Goal: Task Accomplishment & Management: Complete application form

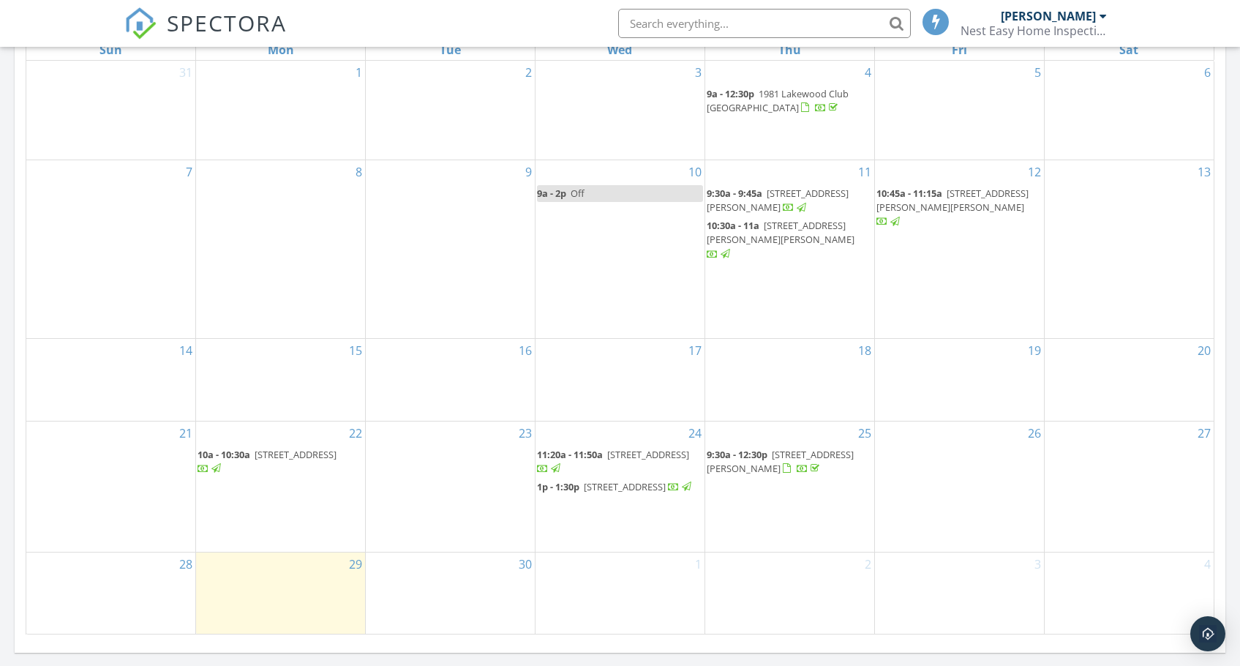
scroll to position [951, 0]
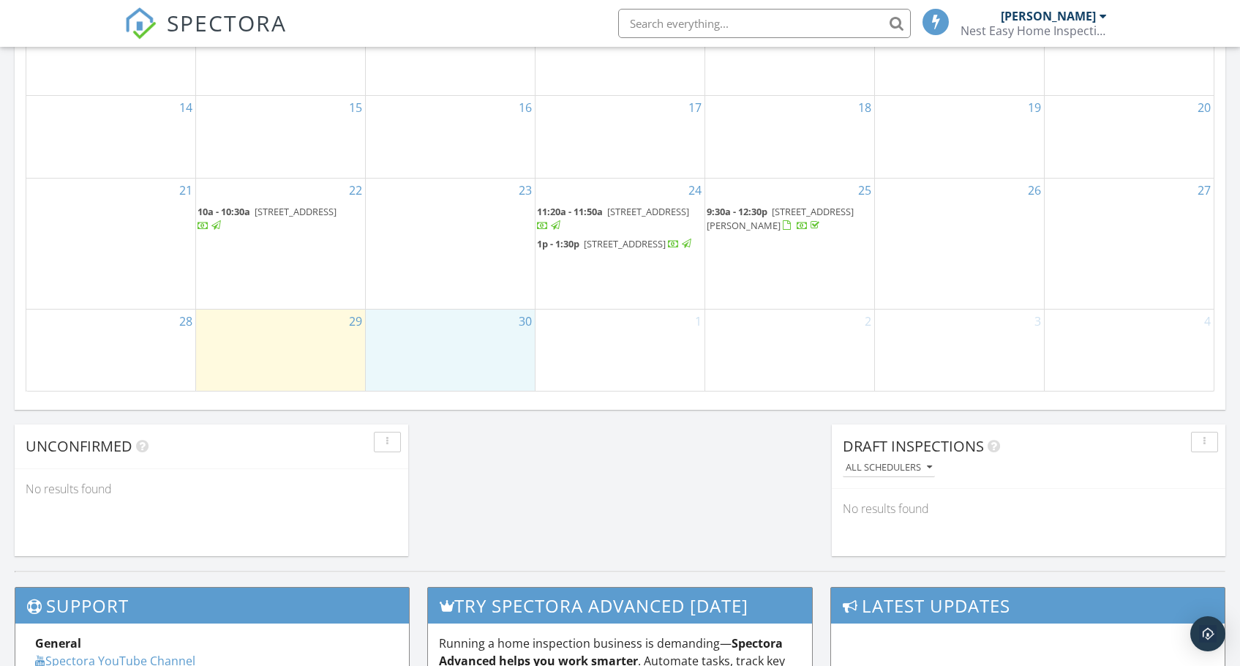
click at [477, 328] on div "30" at bounding box center [450, 349] width 169 height 81
click at [470, 272] on link "Inspection" at bounding box center [449, 266] width 75 height 23
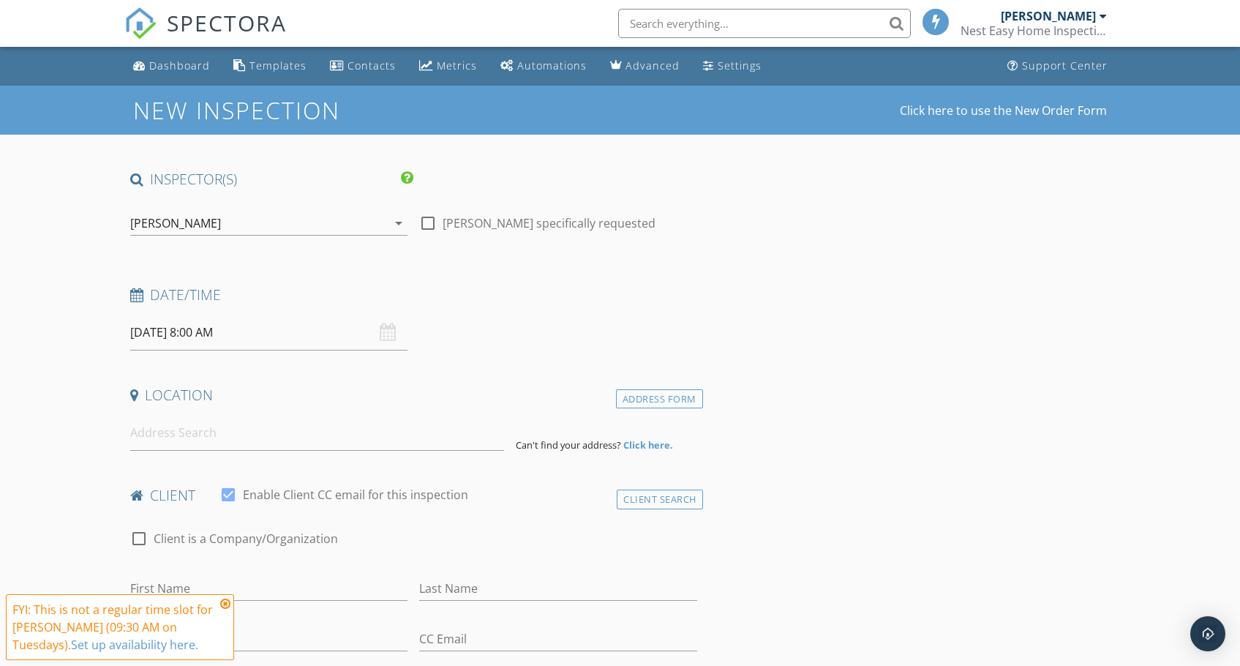
click at [214, 339] on input "[DATE] 8:00 AM" at bounding box center [269, 333] width 278 height 36
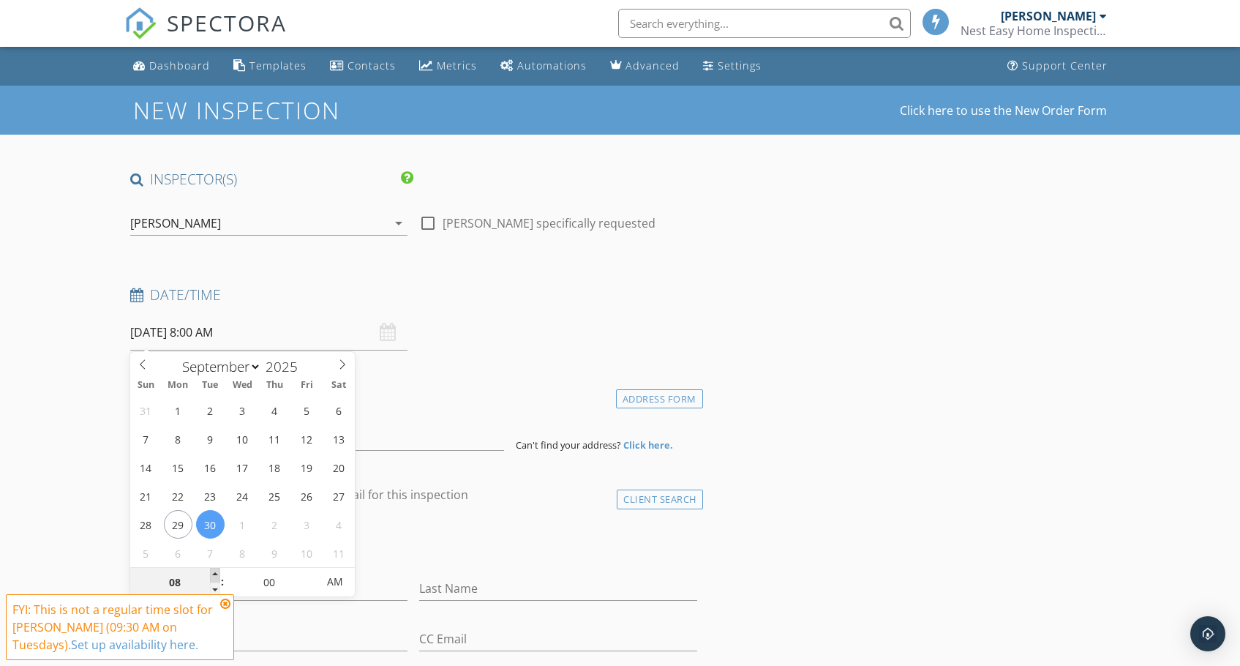
type input "09"
type input "[DATE] 9:00 AM"
click at [215, 574] on span at bounding box center [215, 575] width 10 height 15
type input "10"
type input "[DATE] 10:00 AM"
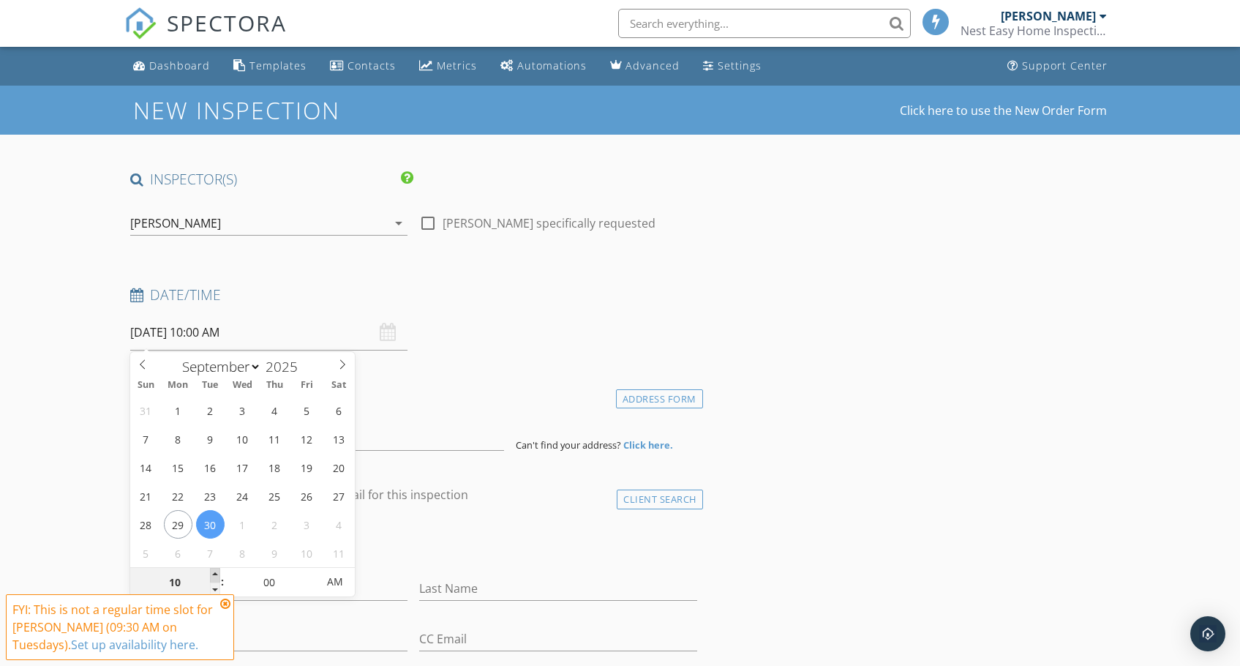
click at [215, 574] on span at bounding box center [215, 575] width 10 height 15
click at [471, 400] on h4 "Location" at bounding box center [413, 395] width 567 height 19
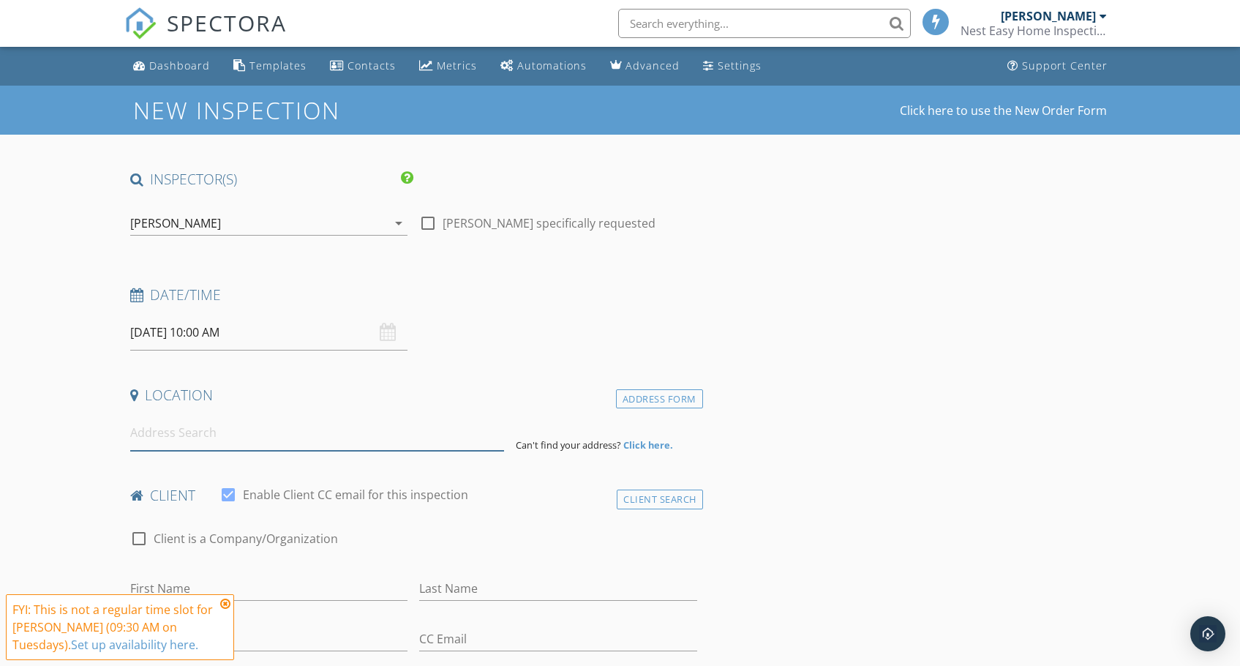
click at [369, 439] on input at bounding box center [317, 433] width 374 height 36
click at [152, 438] on input at bounding box center [317, 433] width 374 height 36
paste input "11026 Lakeview Drive New Port Richey, FL 34654"
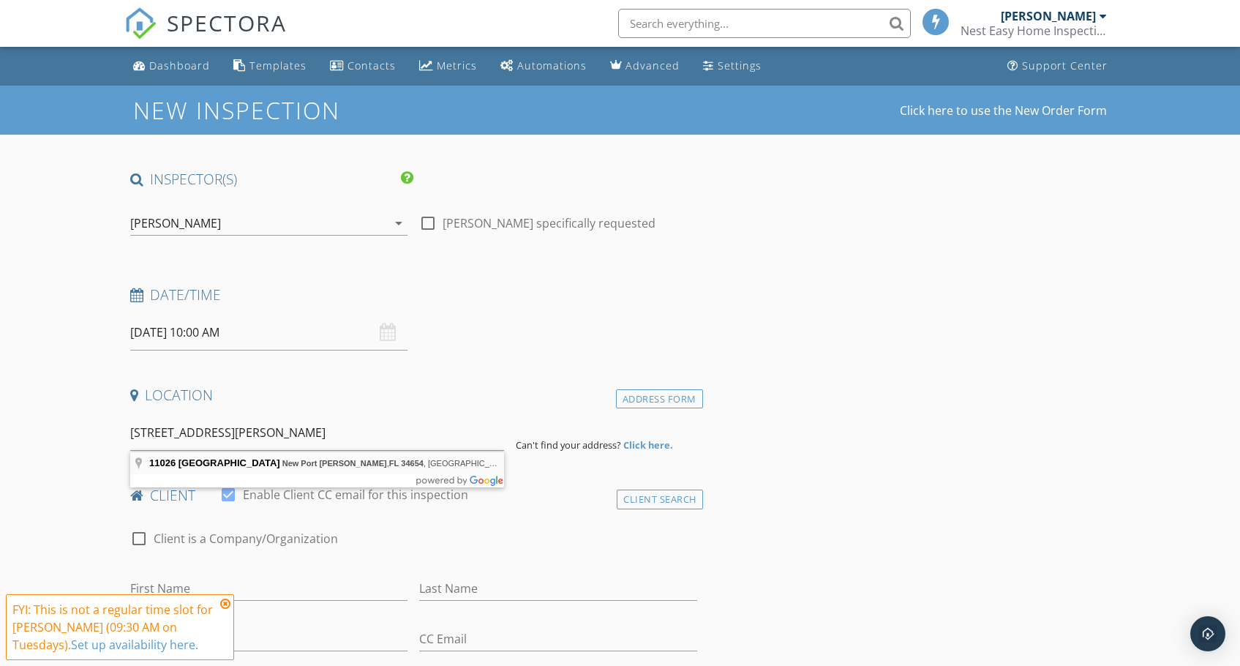
type input "11026 Lakeview Drive, New Port Richey, FL 34654, USA"
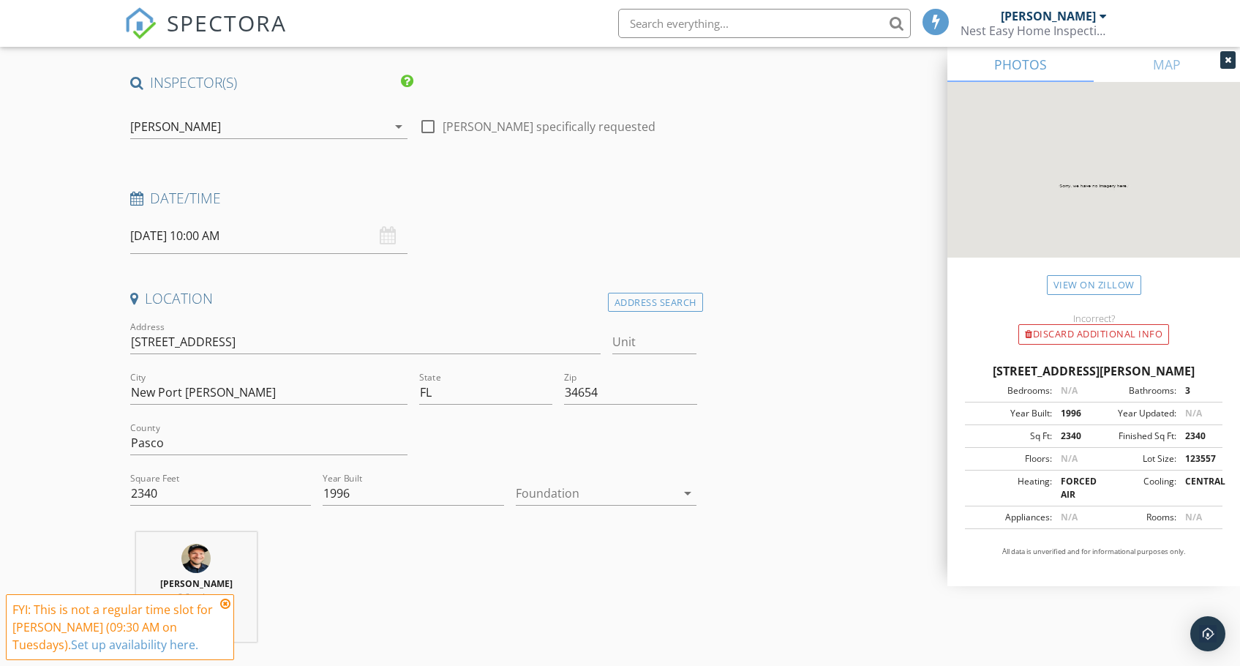
scroll to position [146, 0]
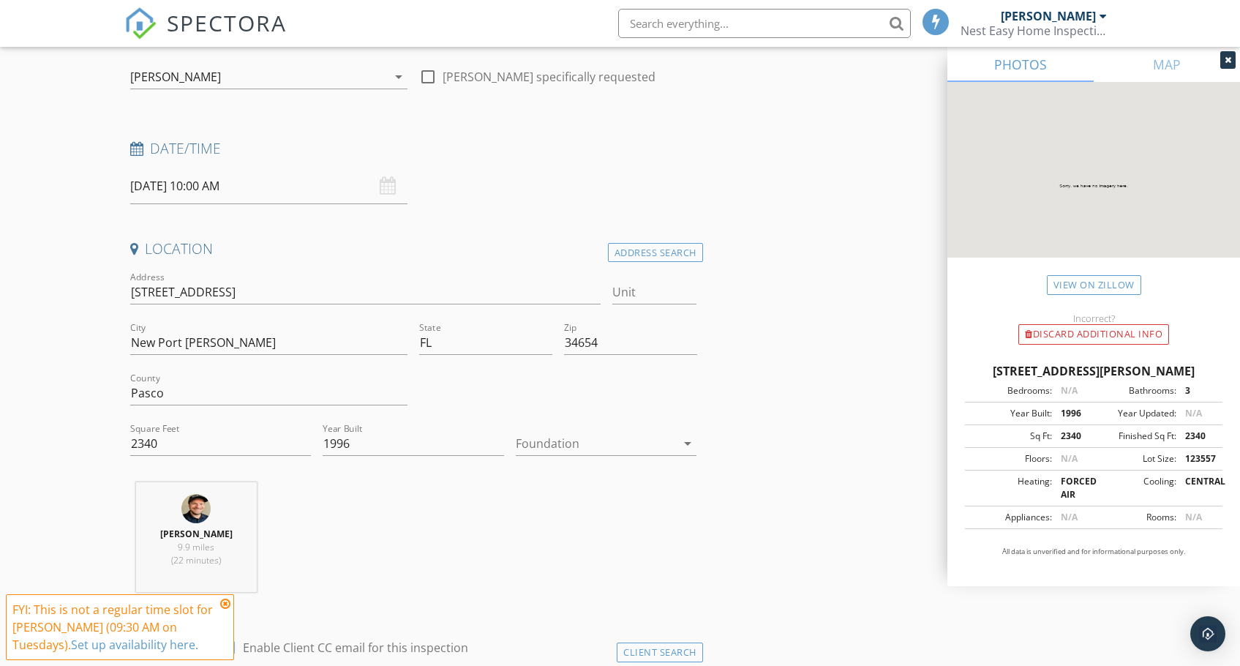
click at [670, 443] on div at bounding box center [596, 443] width 161 height 23
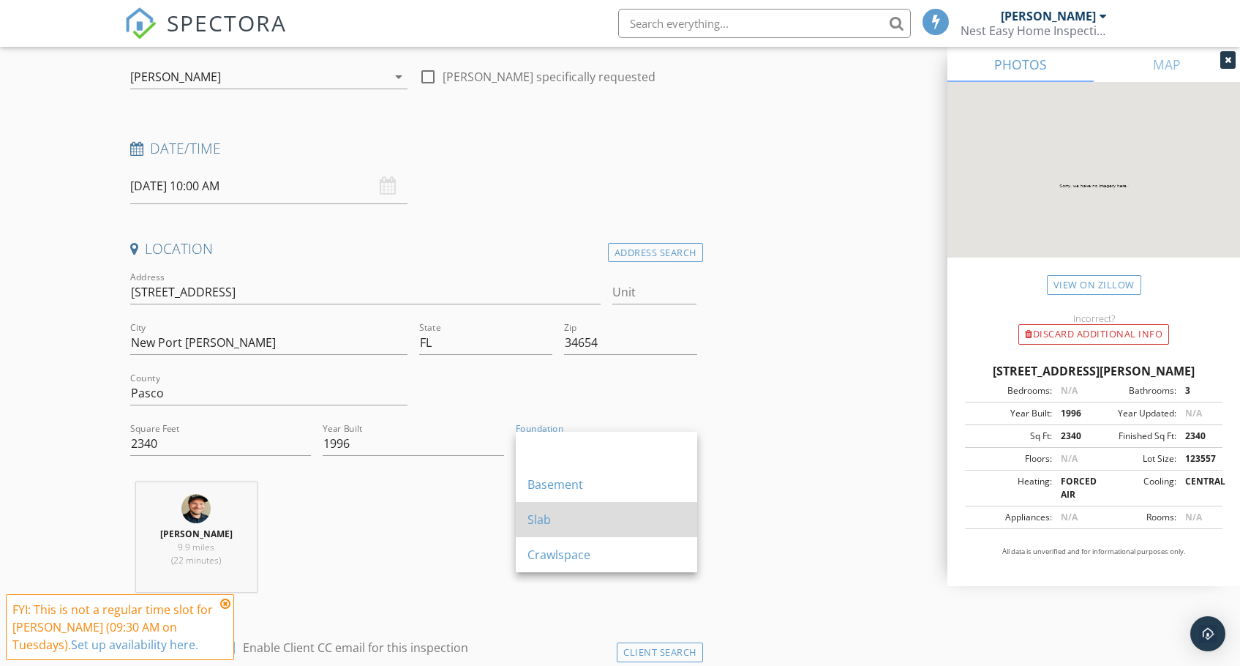
click at [575, 508] on div "Slab" at bounding box center [606, 519] width 158 height 35
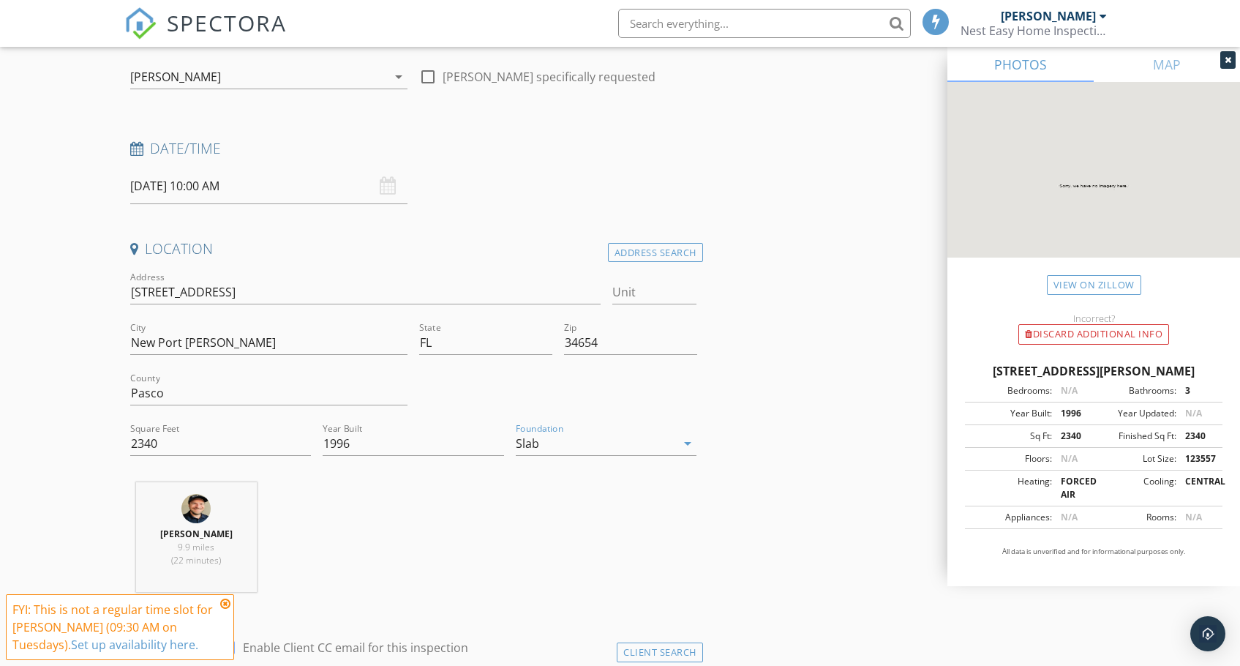
click at [429, 529] on div "Erick Smith 9.9 miles (22 minutes)" at bounding box center [413, 542] width 579 height 121
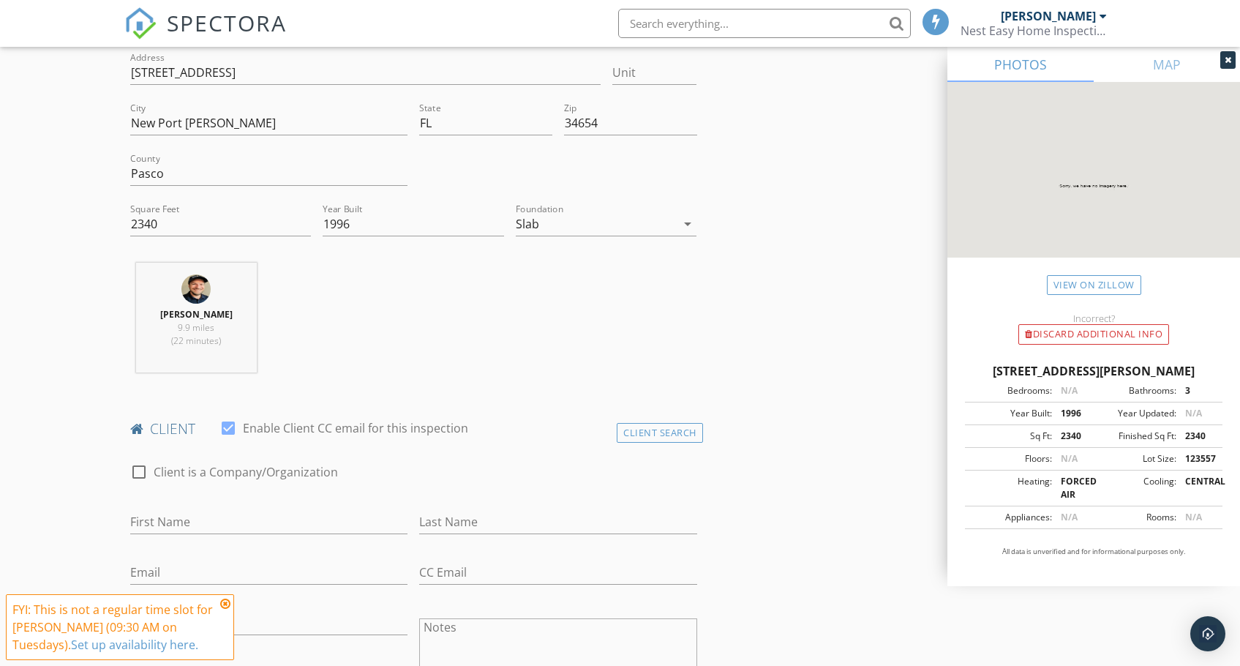
scroll to position [439, 0]
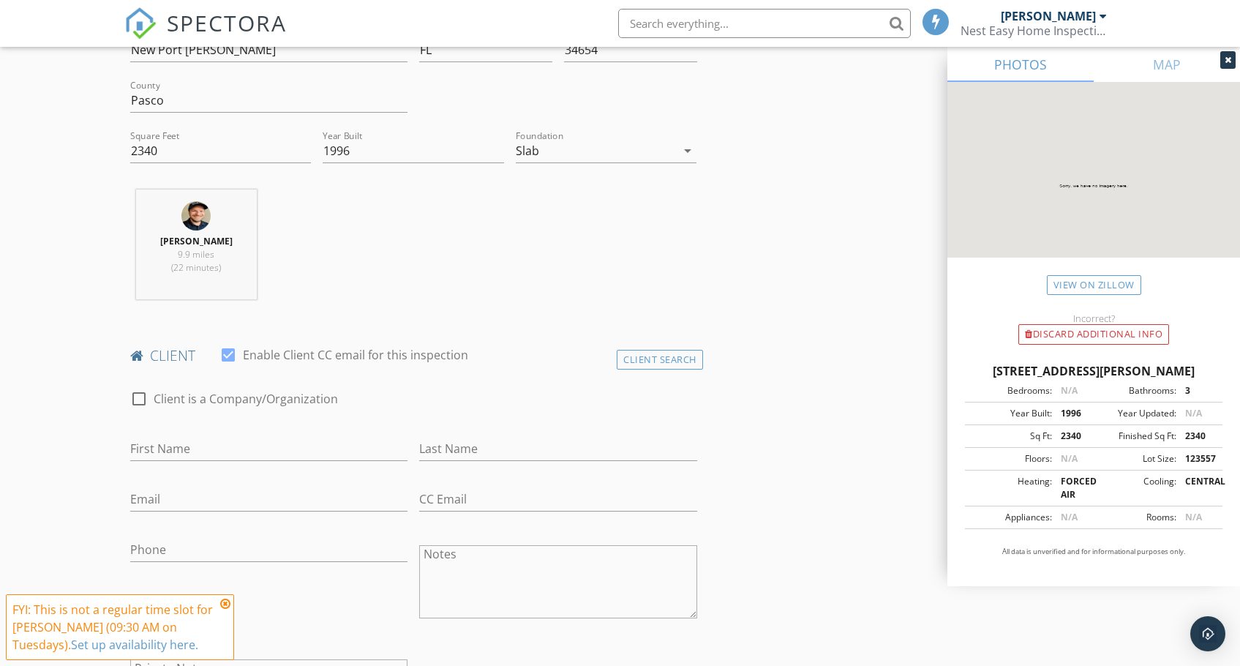
click at [140, 395] on div at bounding box center [139, 398] width 25 height 25
checkbox input "true"
click at [649, 357] on div "Client Search" at bounding box center [660, 360] width 86 height 20
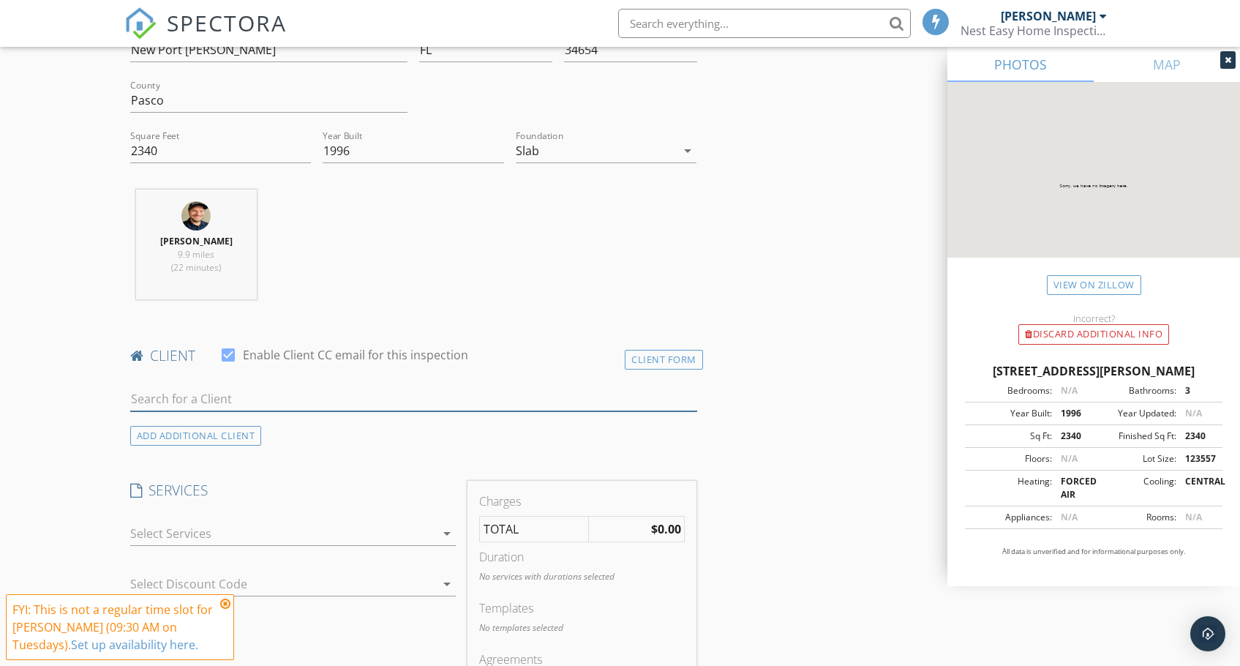
click at [206, 392] on input "text" at bounding box center [413, 399] width 567 height 24
type input "jax"
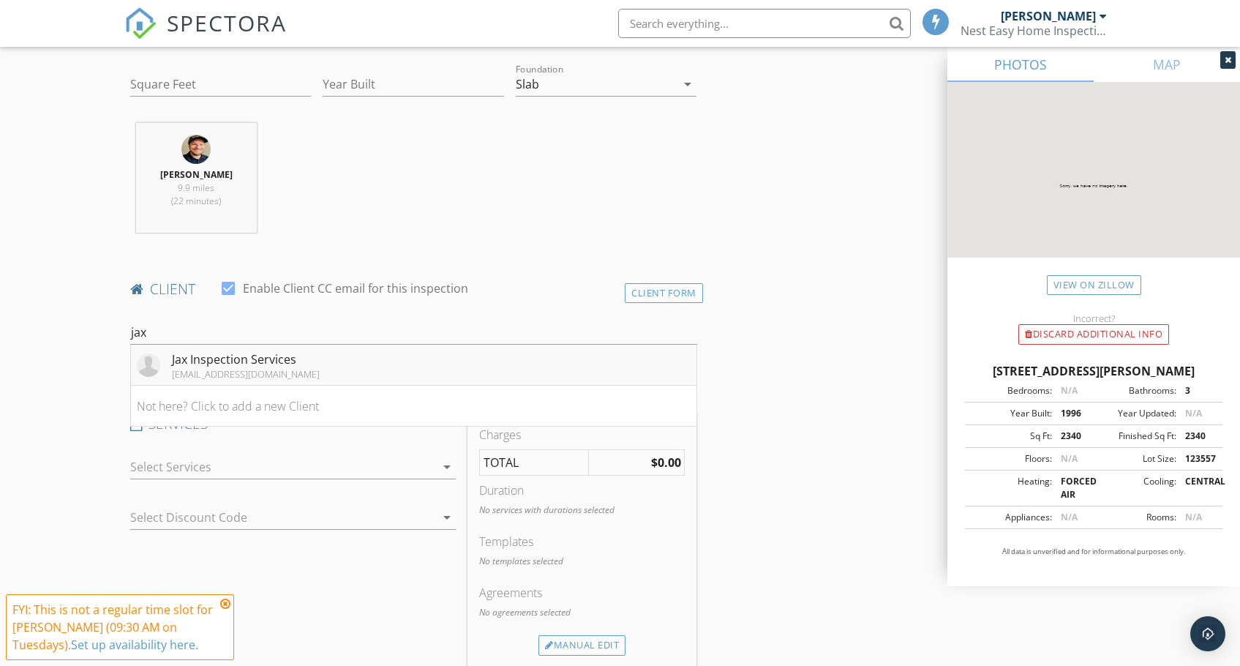
click at [236, 373] on div "[EMAIL_ADDRESS][DOMAIN_NAME]" at bounding box center [246, 374] width 148 height 12
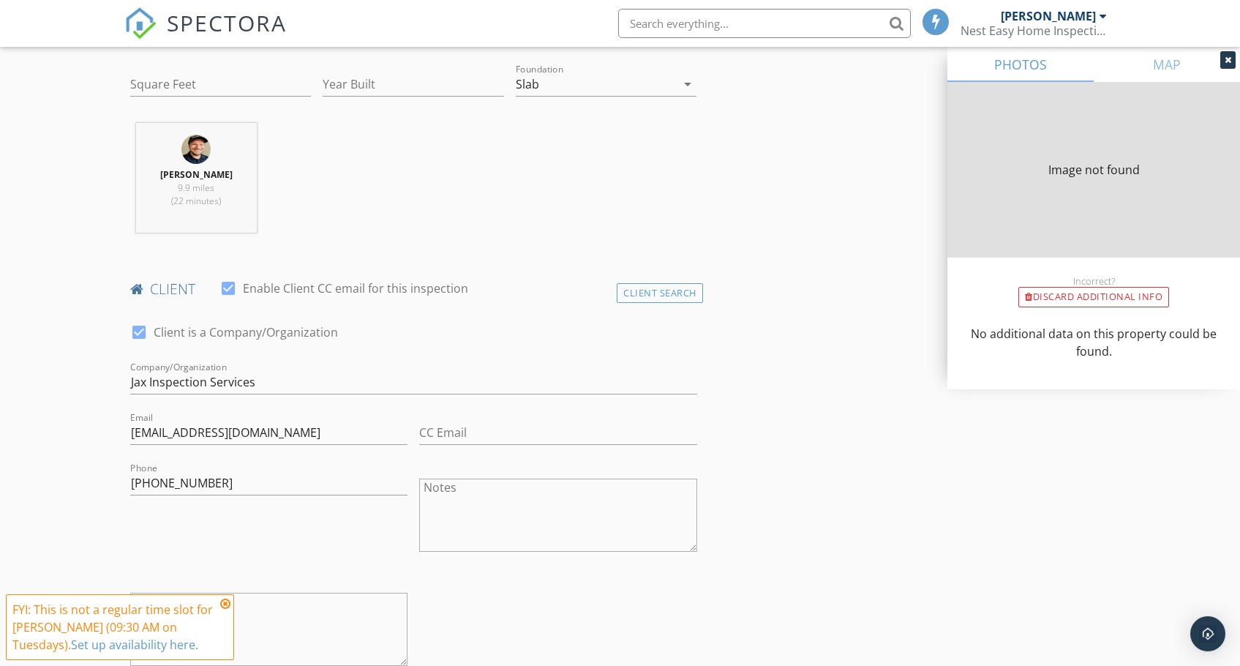
type input "2340"
type input "1996"
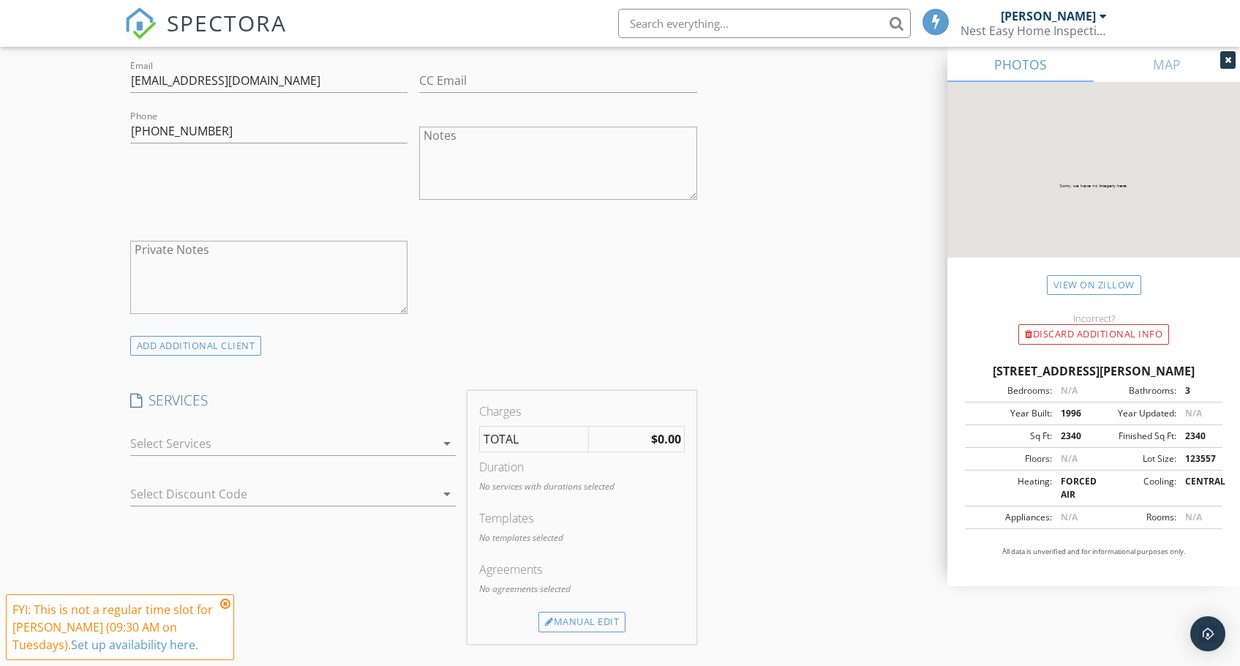
scroll to position [871, 0]
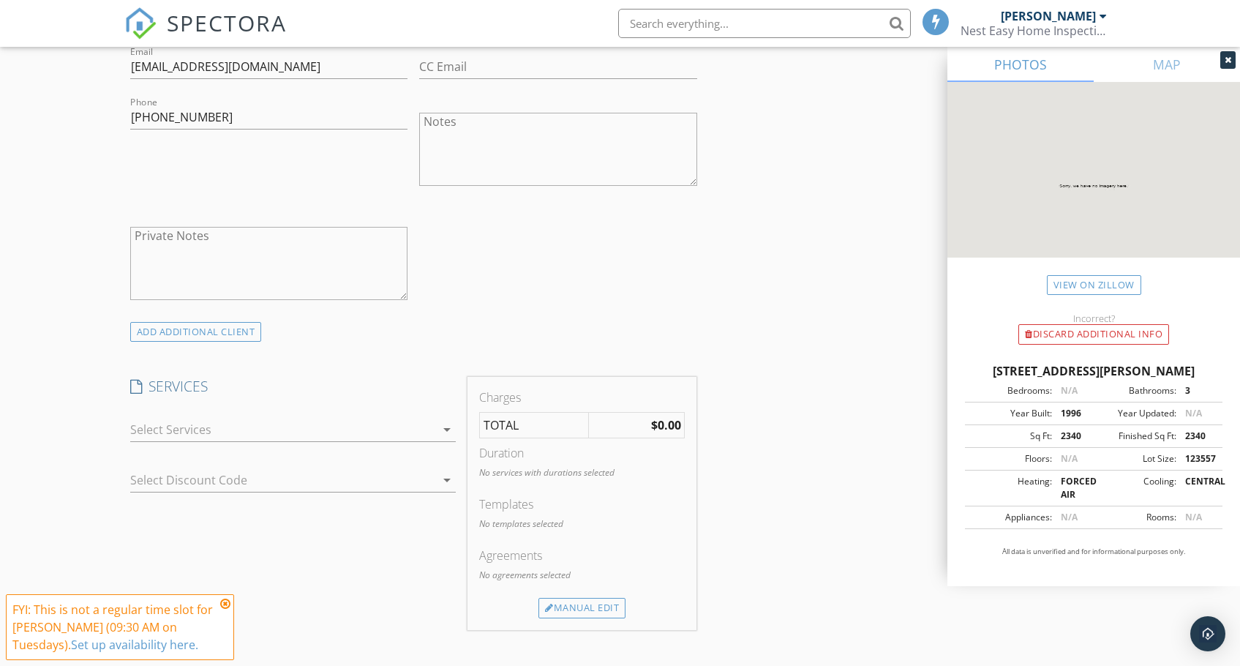
click at [407, 435] on div at bounding box center [282, 429] width 305 height 23
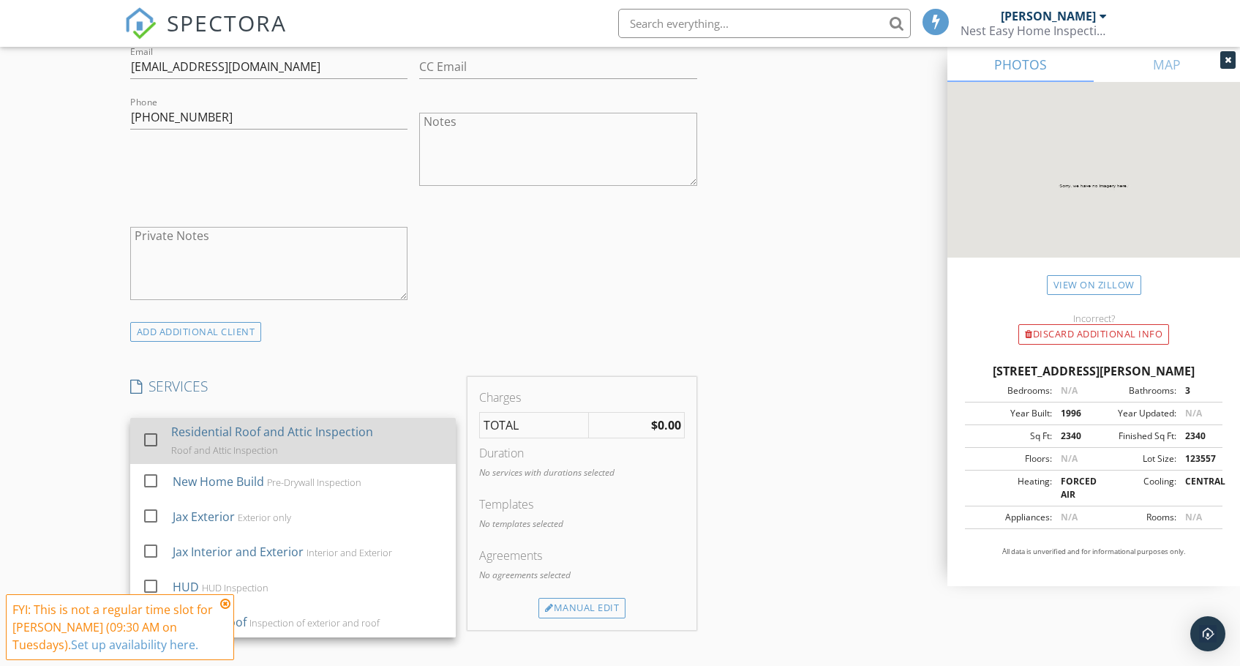
scroll to position [219, 0]
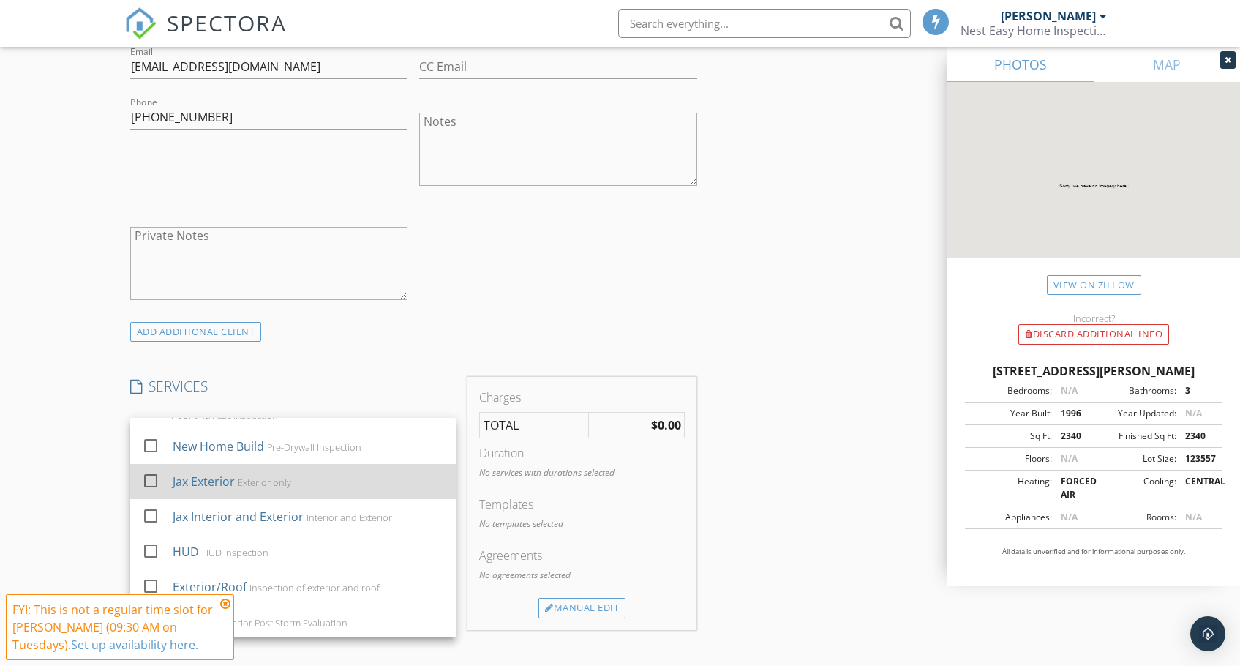
click at [154, 484] on div at bounding box center [150, 480] width 25 height 25
checkbox input "false"
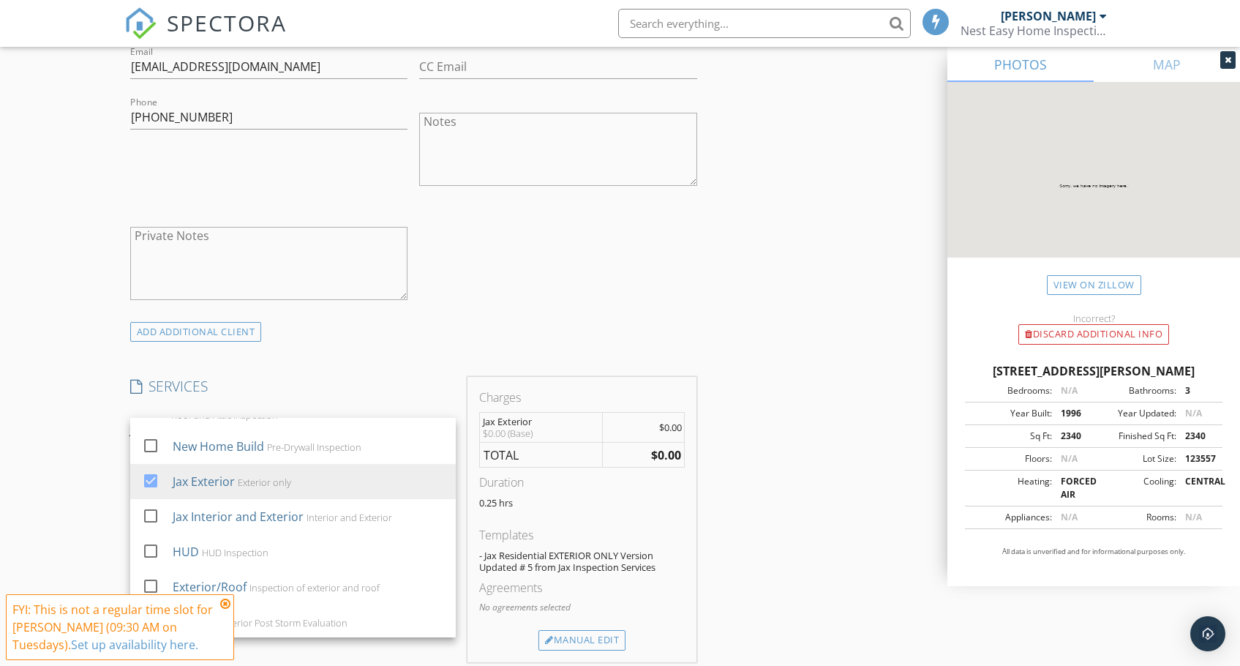
click at [809, 486] on div "INSPECTOR(S) check_box Erick Smith PRIMARY Erick Smith arrow_drop_down check_bo…" at bounding box center [620, 570] width 992 height 2545
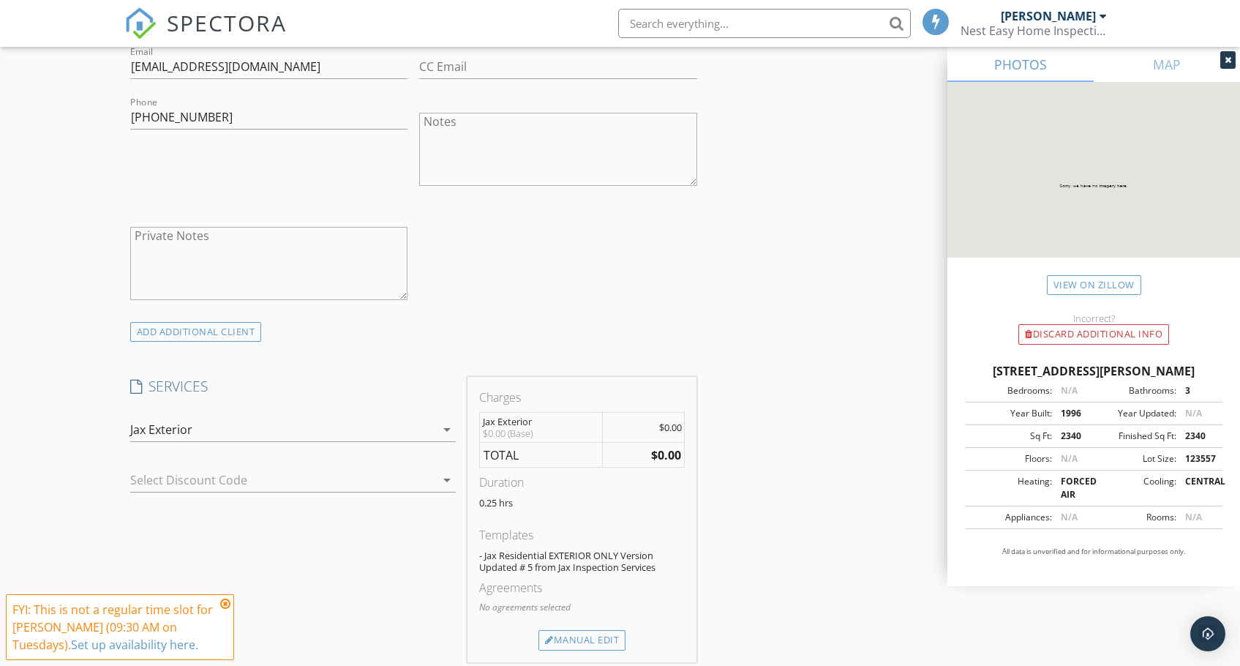
click at [225, 604] on icon at bounding box center [225, 604] width 10 height 12
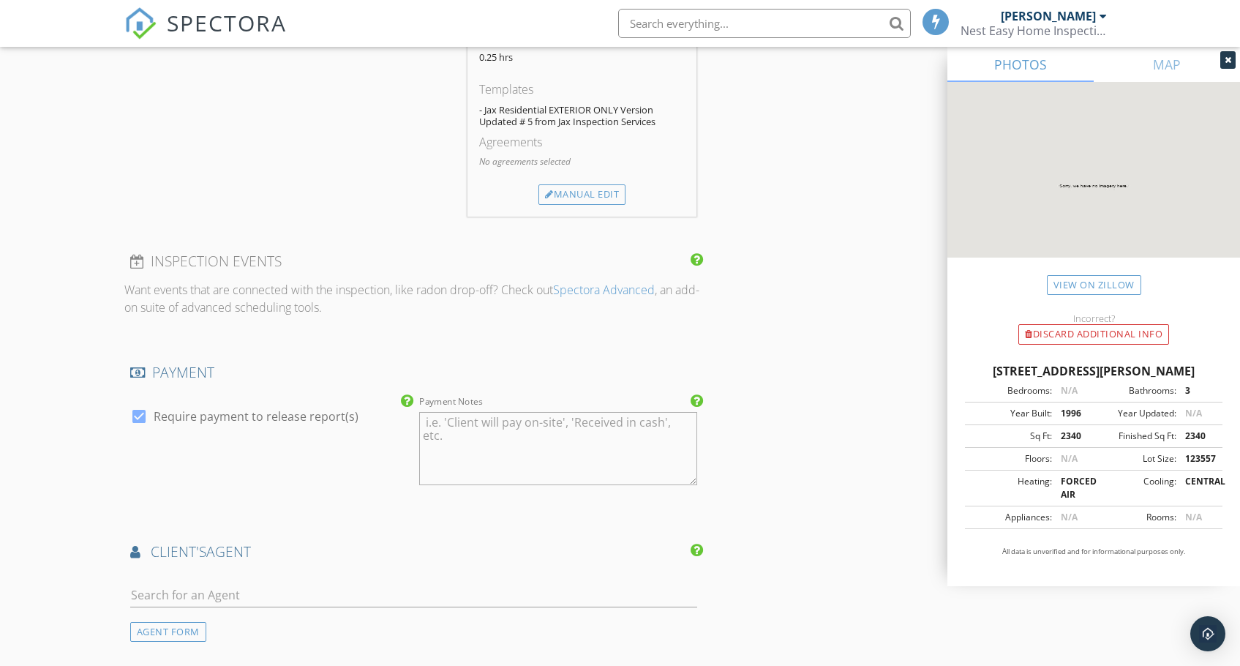
scroll to position [1390, 0]
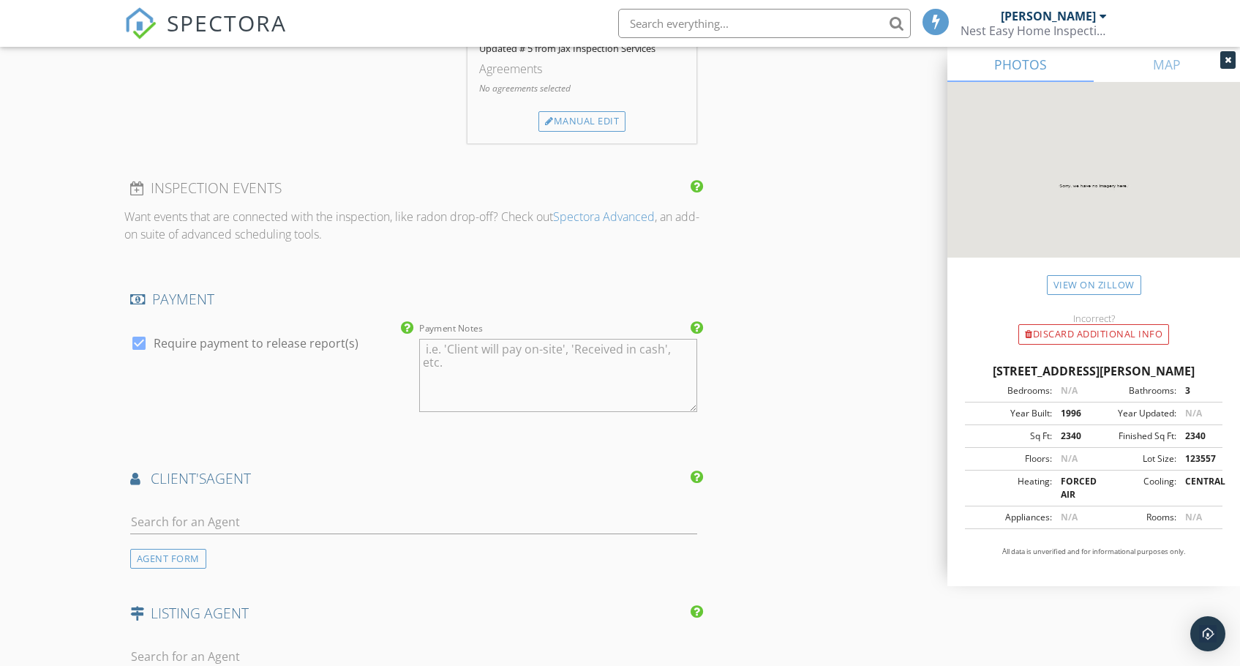
click at [144, 344] on div at bounding box center [139, 343] width 25 height 25
checkbox input "false"
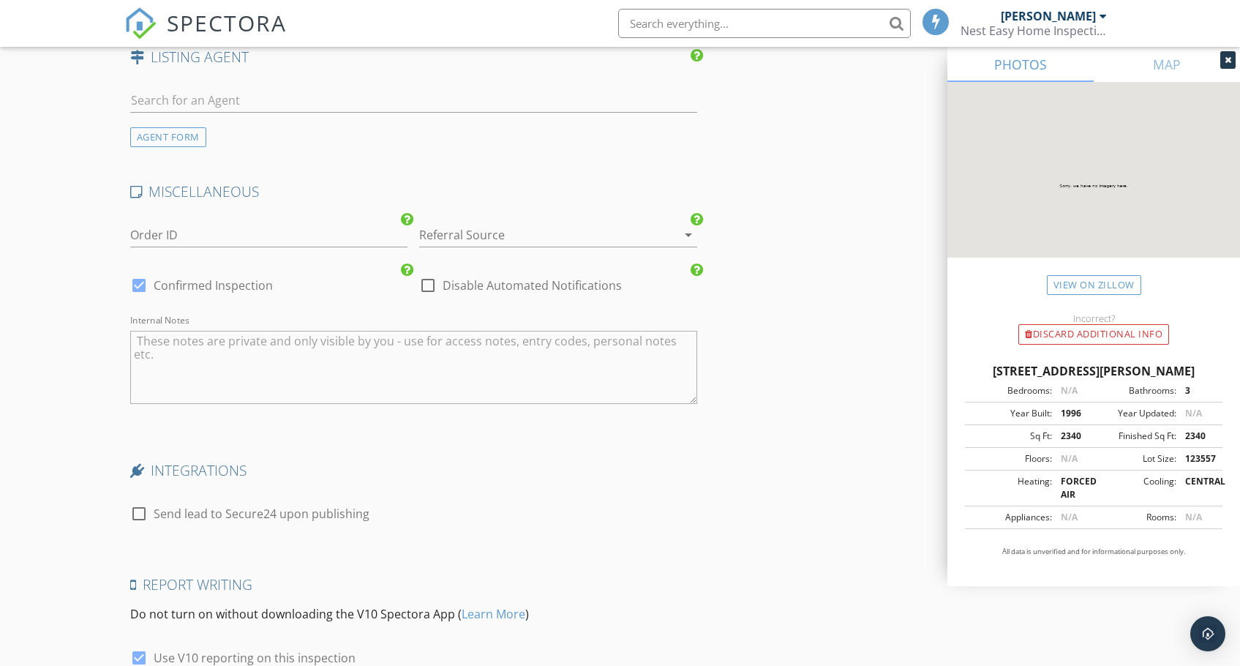
scroll to position [1975, 0]
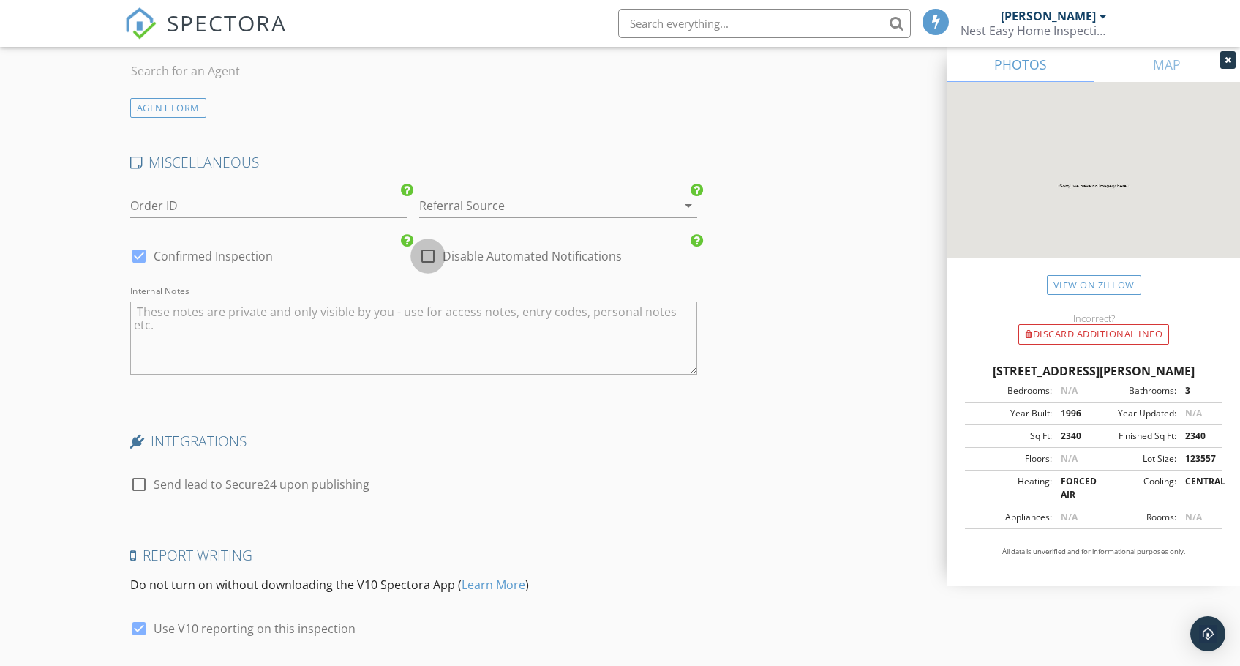
click at [430, 262] on div at bounding box center [428, 256] width 25 height 25
checkbox input "true"
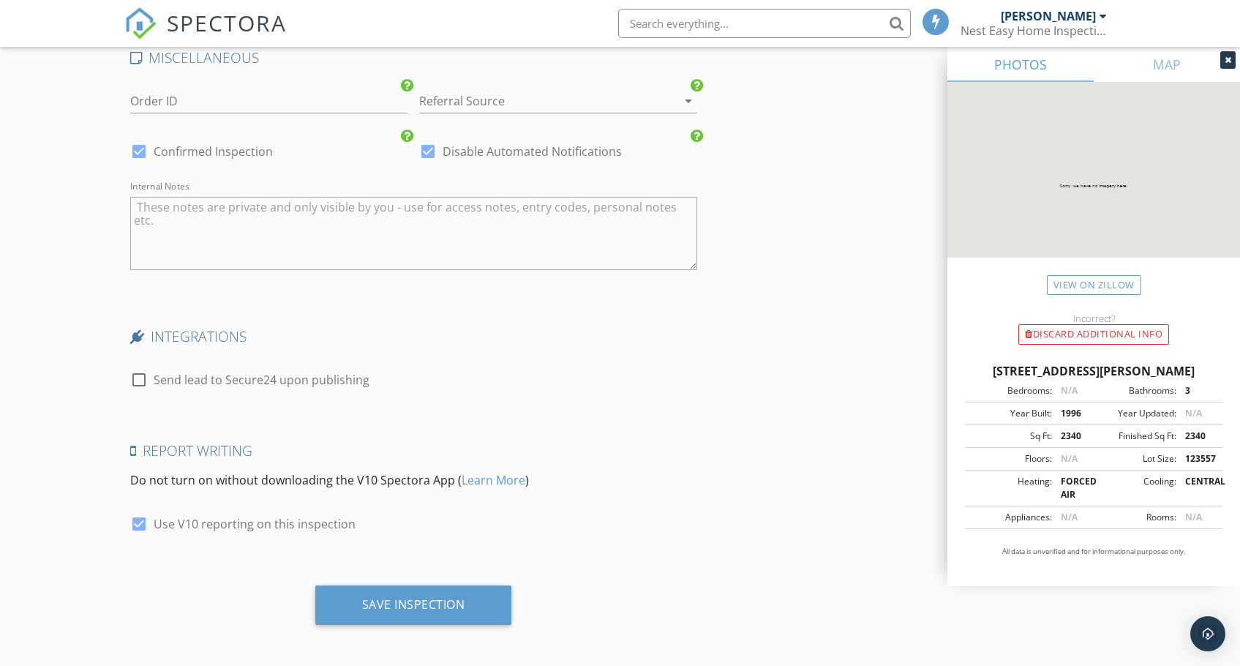
scroll to position [2085, 0]
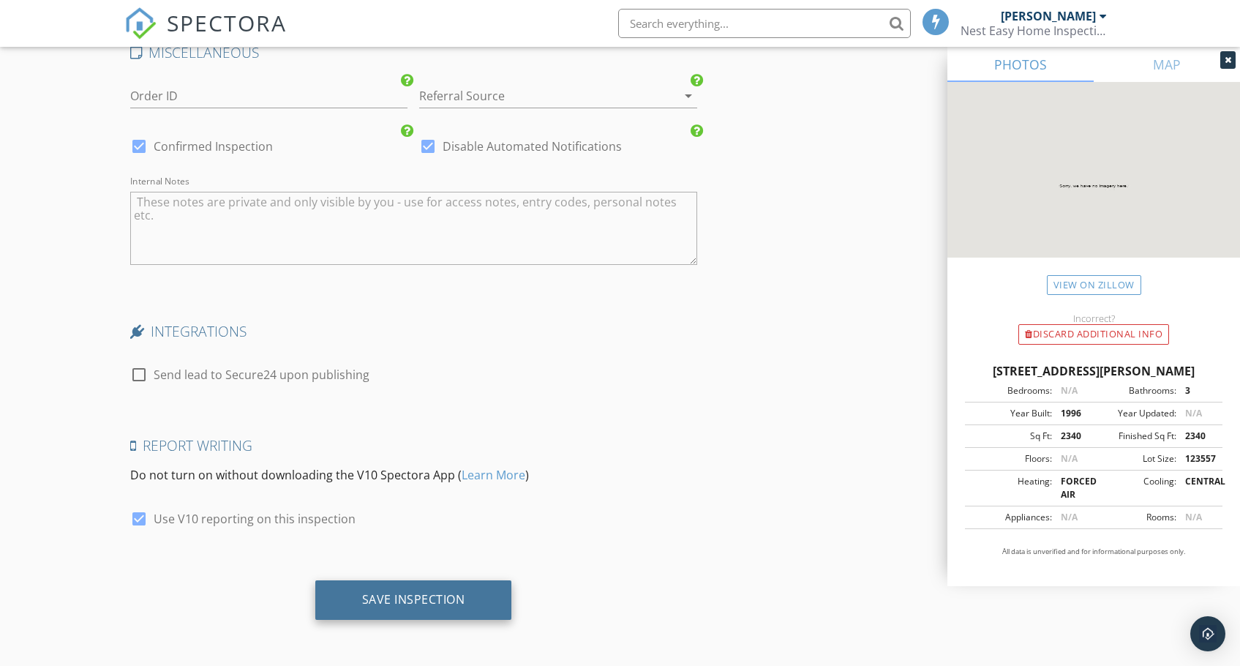
click at [426, 598] on div "Save Inspection" at bounding box center [413, 599] width 103 height 15
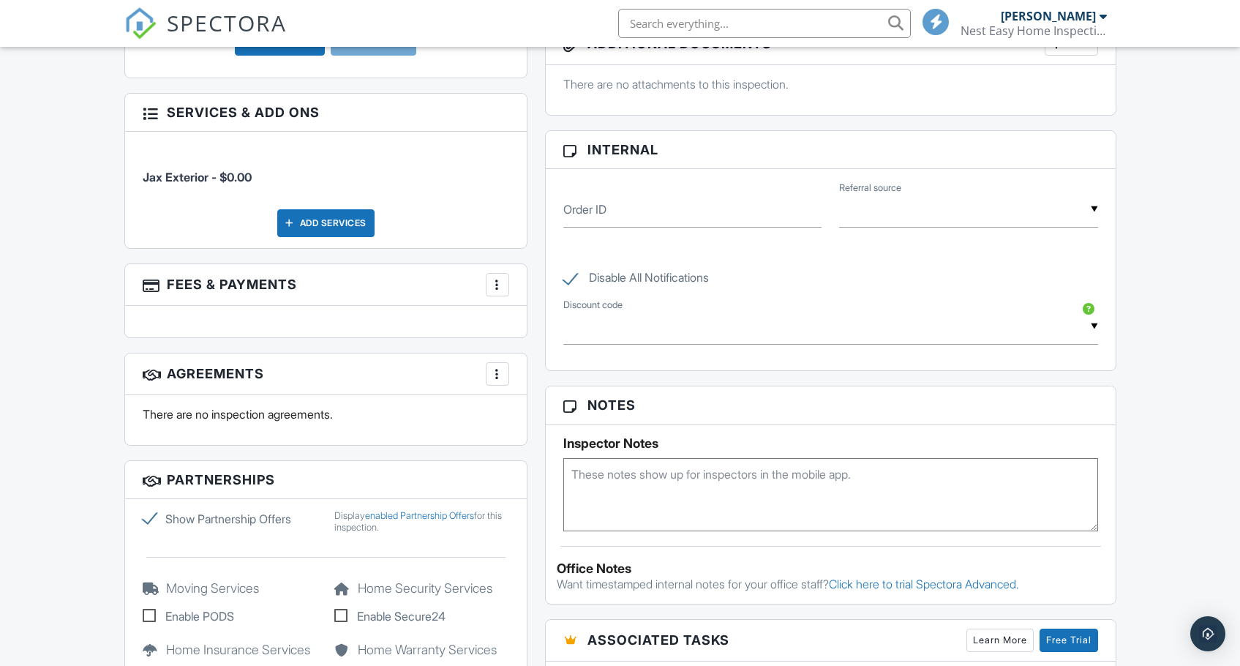
scroll to position [878, 0]
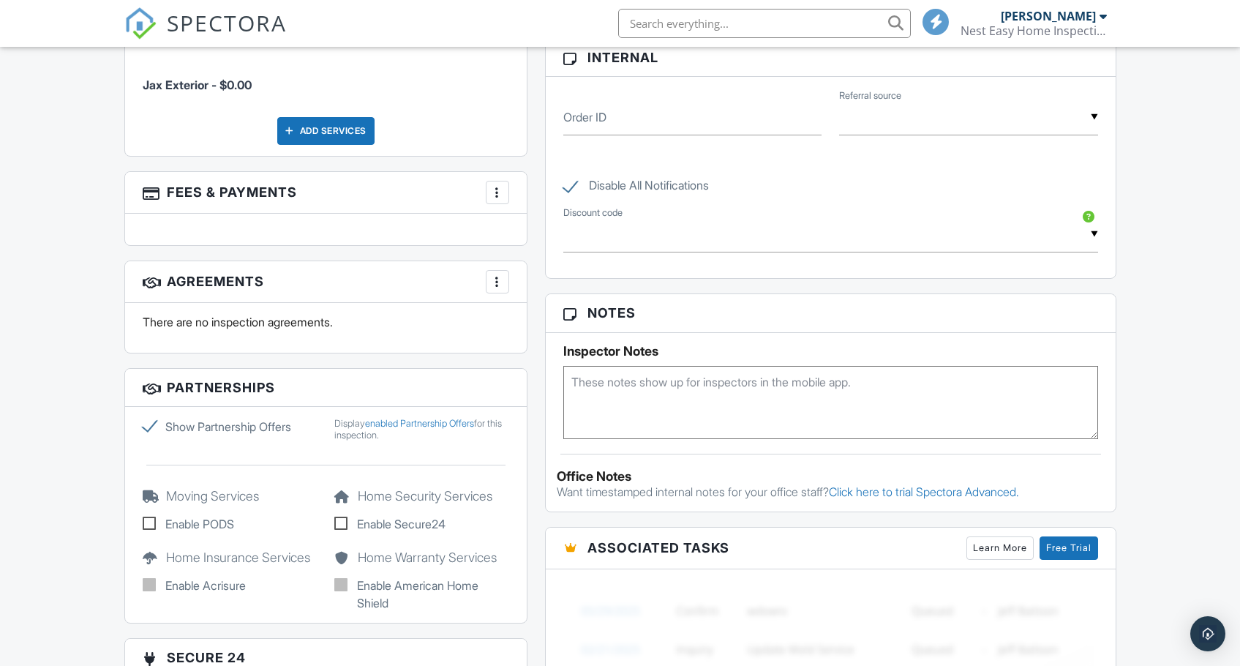
click at [694, 385] on textarea at bounding box center [830, 402] width 535 height 73
type textarea "gate Code #2899"
click at [795, 462] on div "Office Notes Want timestamped internal notes for your office staff? Click here …" at bounding box center [831, 477] width 570 height 46
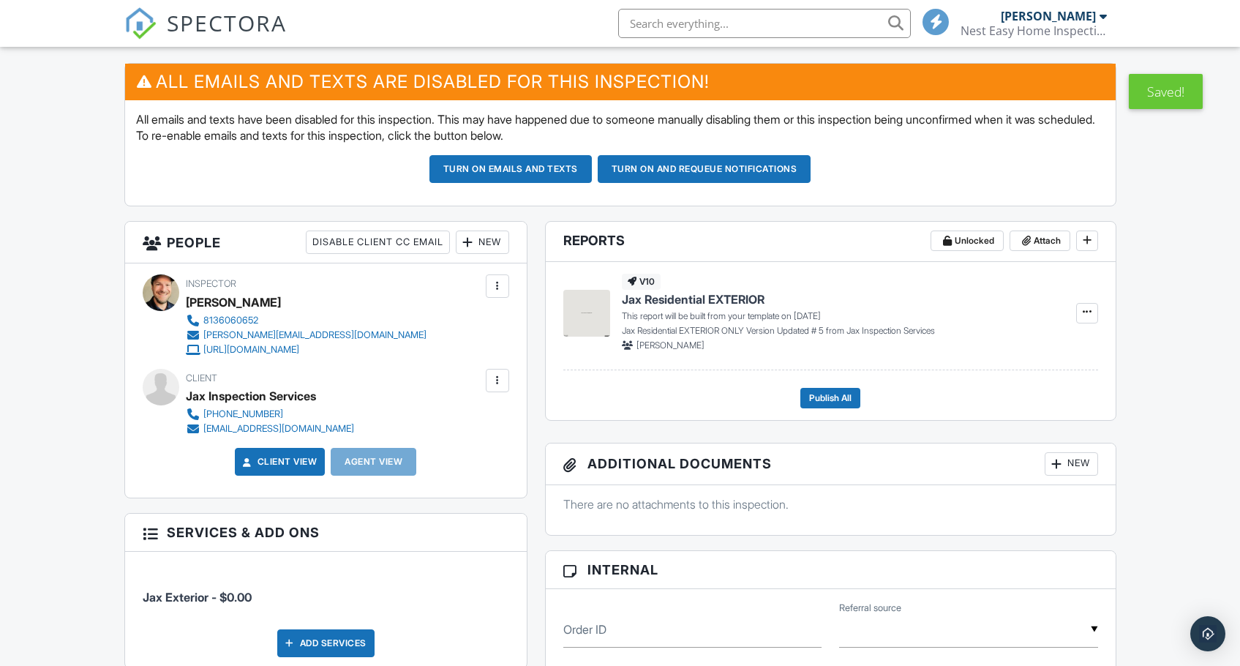
scroll to position [0, 0]
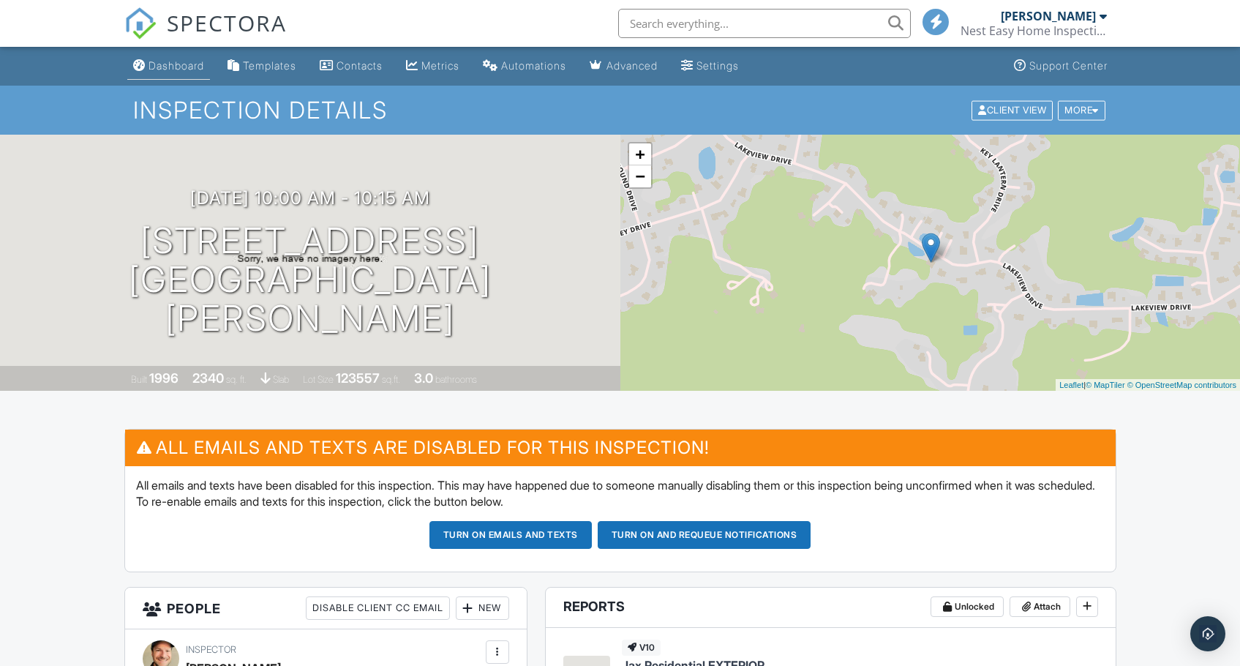
click at [191, 64] on div "Dashboard" at bounding box center [177, 65] width 56 height 12
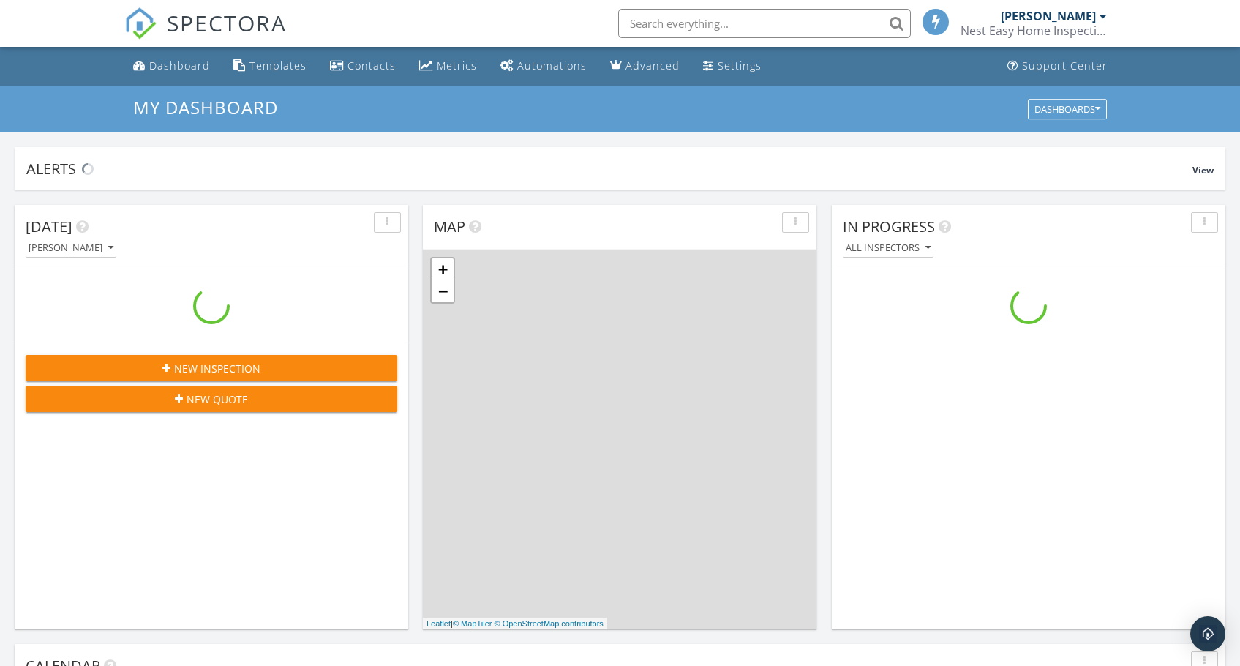
scroll to position [1354, 1263]
